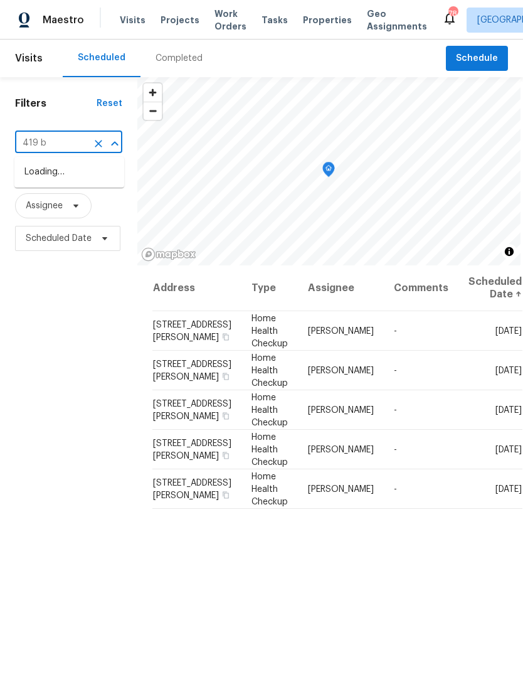
type input "419 be"
click at [108, 172] on li "[STREET_ADDRESS]" at bounding box center [69, 172] width 110 height 21
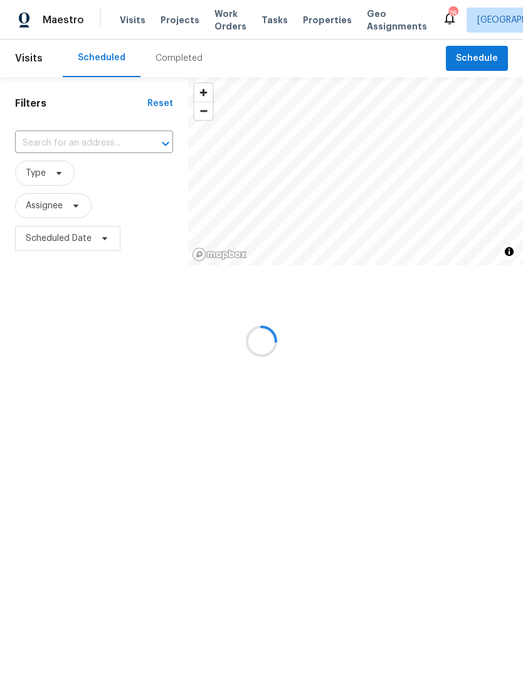
type input "[STREET_ADDRESS]"
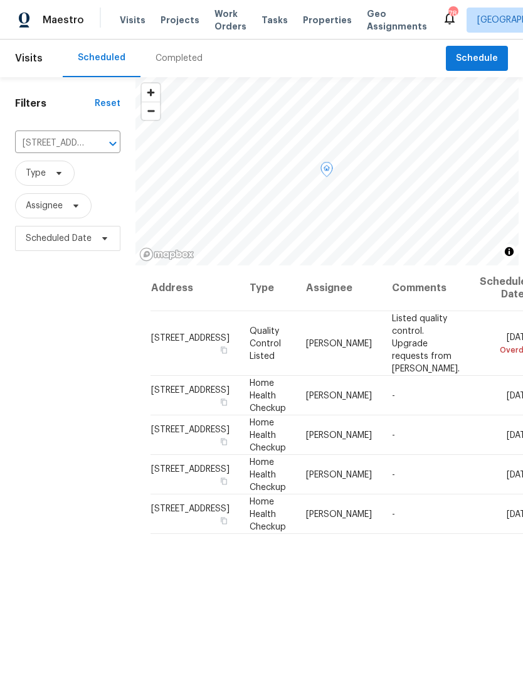
click at [0, 0] on icon at bounding box center [0, 0] width 0 height 0
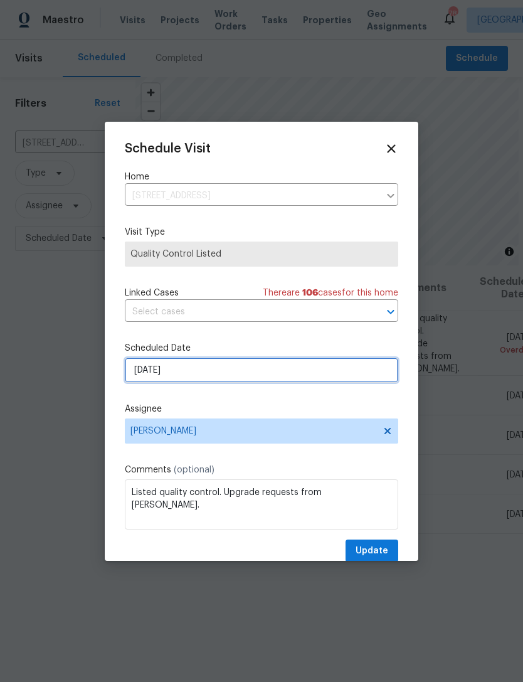
click at [308, 372] on input "[DATE]" at bounding box center [261, 369] width 273 height 25
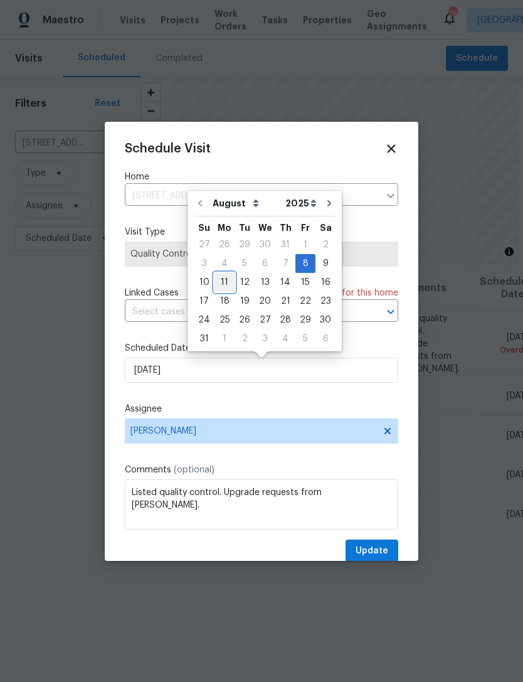
click at [219, 283] on div "11" at bounding box center [224, 282] width 20 height 18
type input "[DATE]"
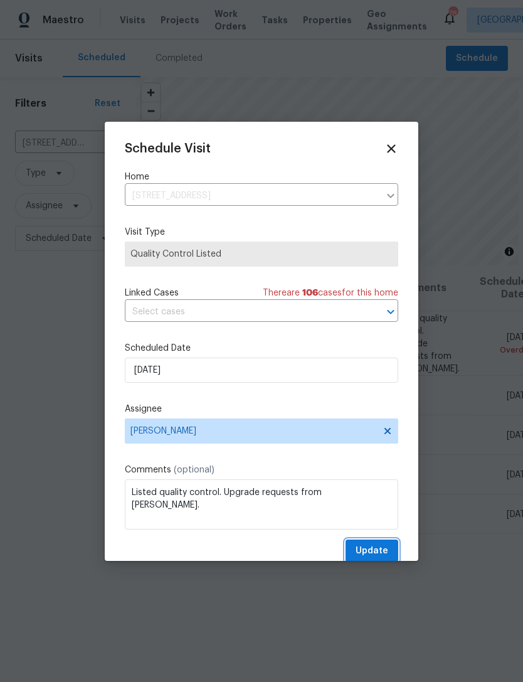
click at [379, 554] on span "Update" at bounding box center [372, 551] width 33 height 16
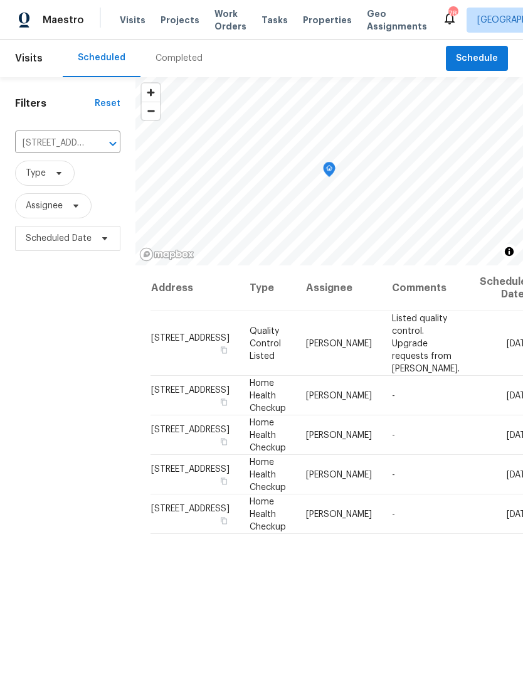
click at [82, 142] on input "[STREET_ADDRESS]" at bounding box center [50, 143] width 70 height 19
type input "3619"
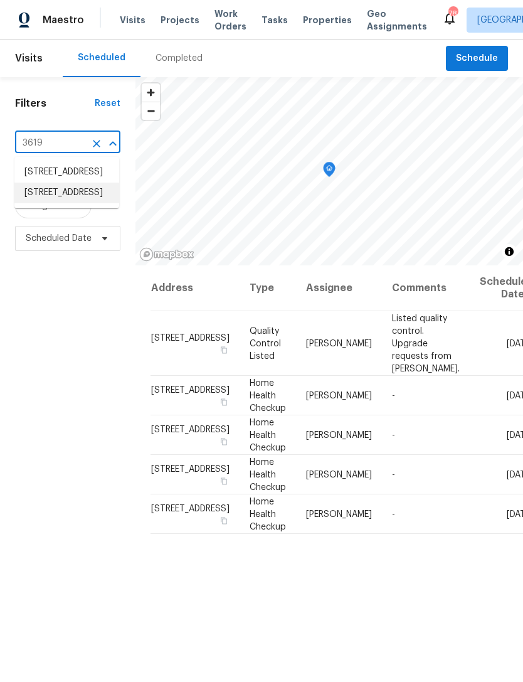
click at [49, 203] on li "[STREET_ADDRESS]" at bounding box center [66, 192] width 105 height 21
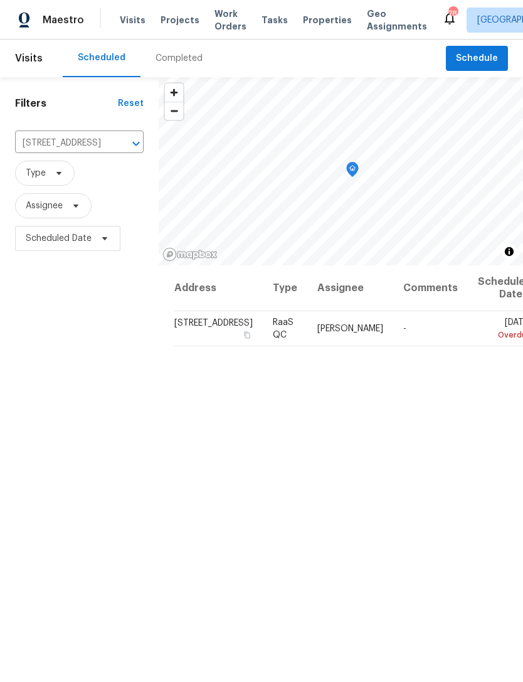
click at [0, 0] on icon at bounding box center [0, 0] width 0 height 0
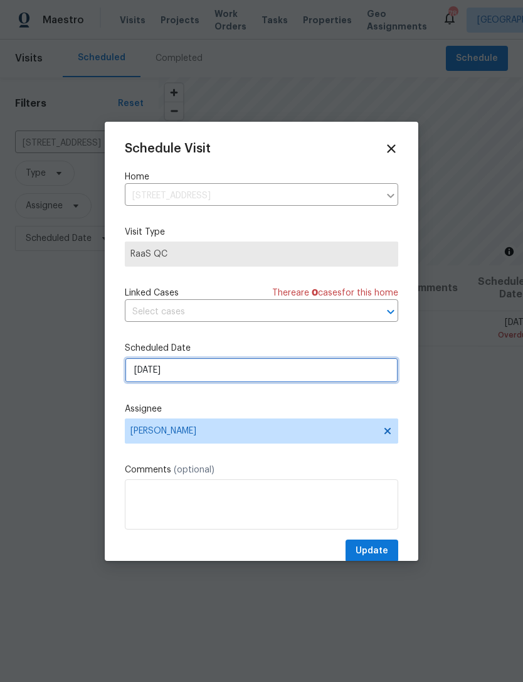
click at [305, 378] on input "[DATE]" at bounding box center [261, 369] width 273 height 25
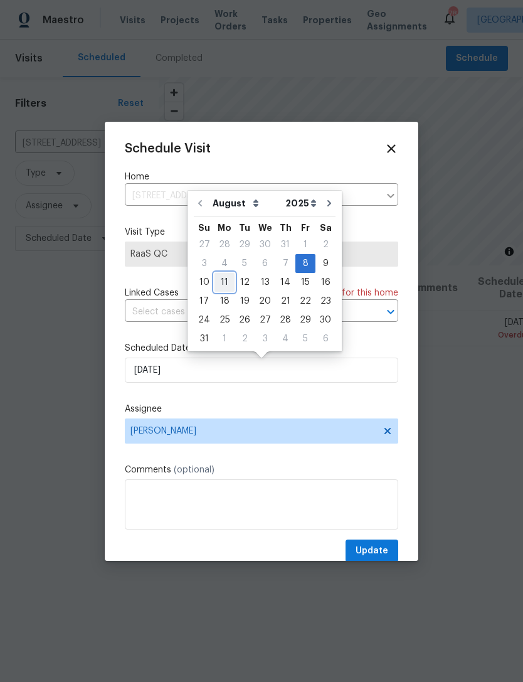
click at [230, 276] on div "11" at bounding box center [224, 282] width 20 height 18
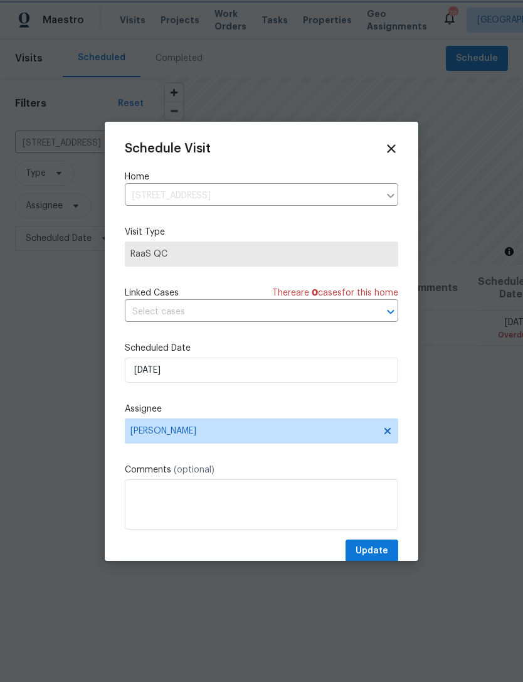
type input "[DATE]"
click at [378, 554] on span "Update" at bounding box center [372, 551] width 33 height 16
